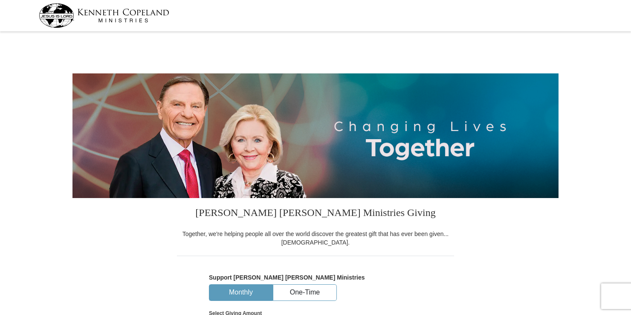
select select "UT"
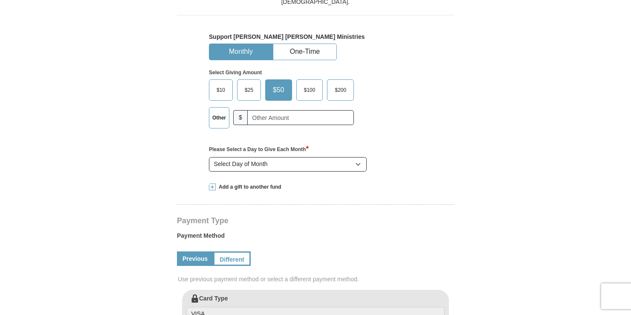
scroll to position [256, 0]
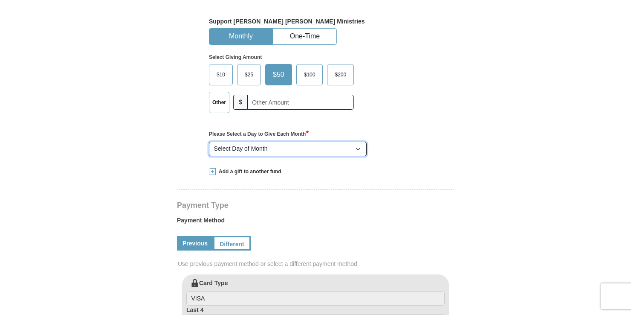
click at [362, 146] on select "Select Day of Month 1 2 3 4 5 6 7 8 9 10 11 12 13 14 15 16 17 18 19 20 21 22 23…" at bounding box center [288, 149] width 158 height 14
click at [403, 128] on label "Please Select a Day to Give Each Month *" at bounding box center [315, 133] width 213 height 10
drag, startPoint x: 403, startPoint y: 128, endPoint x: 385, endPoint y: 146, distance: 25.6
click at [385, 146] on div "Select Day of Month 1 2 3 4 5 6 7 8 9 10 11 12 13 14 15 16 17 18 19 20 21 22 23…" at bounding box center [316, 149] width 222 height 14
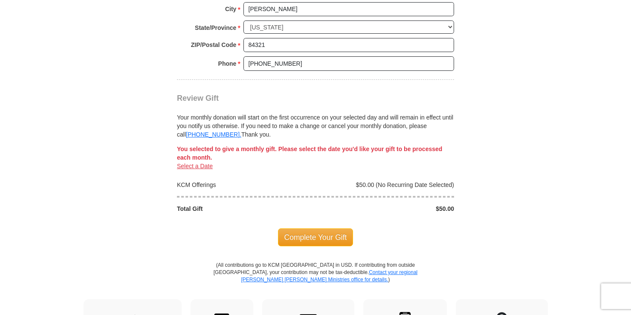
scroll to position [768, 0]
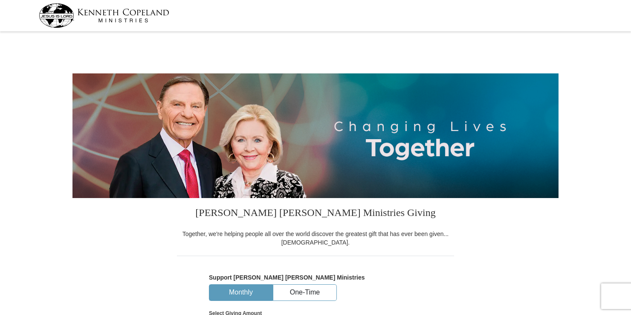
select select "UT"
